Goal: Find specific page/section: Find specific page/section

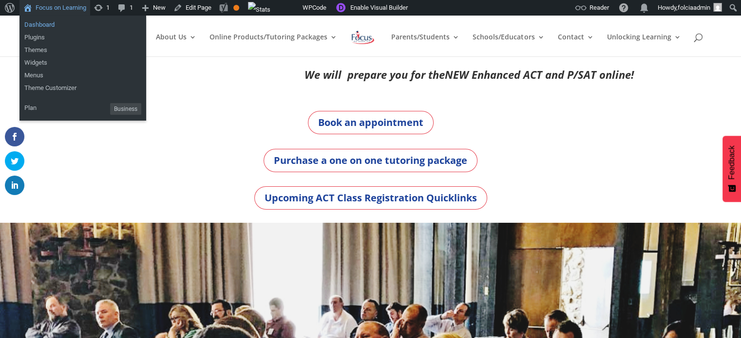
click at [49, 28] on link "Dashboard" at bounding box center [82, 25] width 127 height 13
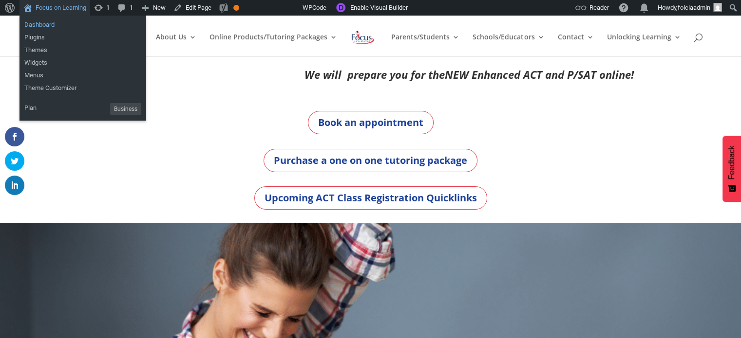
click at [41, 25] on link "Dashboard" at bounding box center [82, 25] width 127 height 13
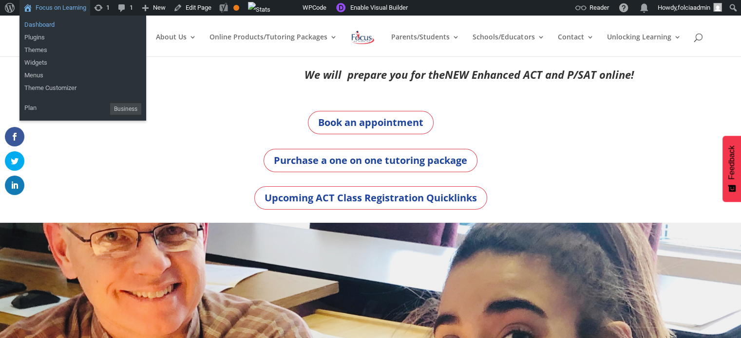
click at [37, 23] on link "Dashboard" at bounding box center [82, 25] width 127 height 13
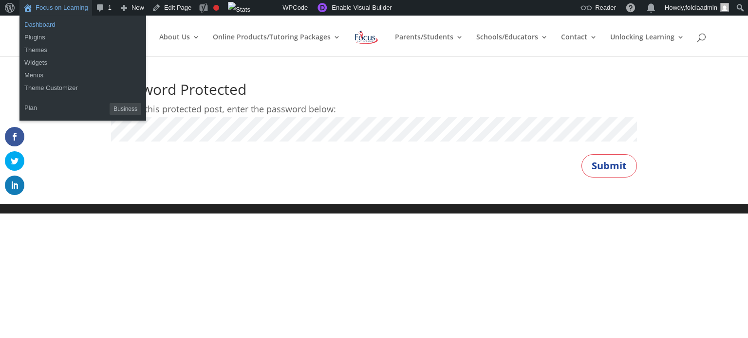
click at [40, 28] on link "Dashboard" at bounding box center [82, 25] width 127 height 13
